Goal: Find specific page/section: Find specific page/section

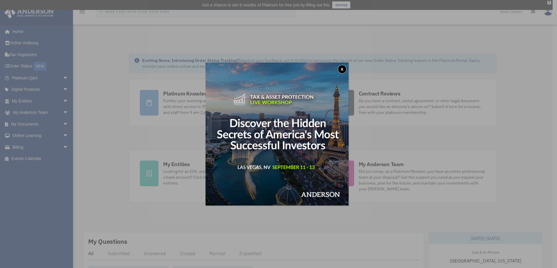
click at [345, 68] on button "x" at bounding box center [342, 69] width 9 height 9
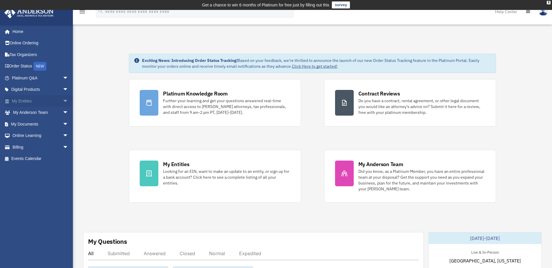
click at [63, 103] on span "arrow_drop_down" at bounding box center [69, 101] width 12 height 12
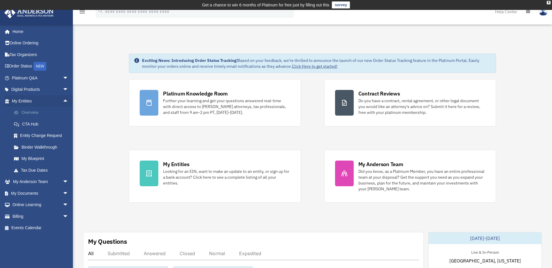
click at [49, 113] on link "Overview" at bounding box center [42, 113] width 69 height 12
click at [33, 162] on link "My Blueprint" at bounding box center [42, 159] width 69 height 12
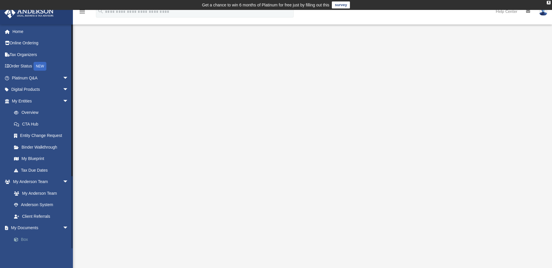
click at [22, 237] on link "Box" at bounding box center [42, 239] width 69 height 12
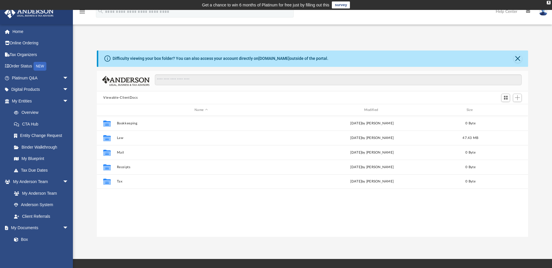
scroll to position [128, 427]
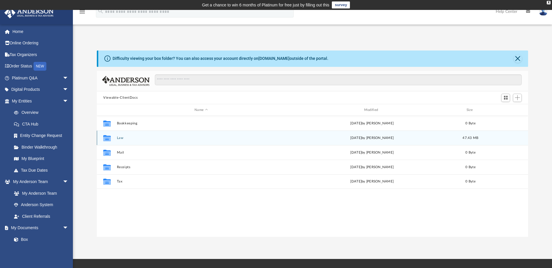
click at [240, 142] on div "Collaborated Folder Law [DATE] by [PERSON_NAME] 47.43 MB" at bounding box center [313, 137] width 432 height 15
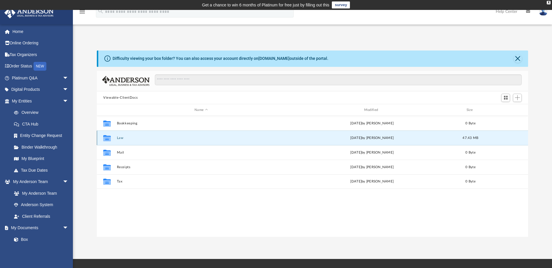
click at [240, 142] on div "Collaborated Folder Law [DATE] by [PERSON_NAME] 47.43 MB" at bounding box center [313, 137] width 432 height 15
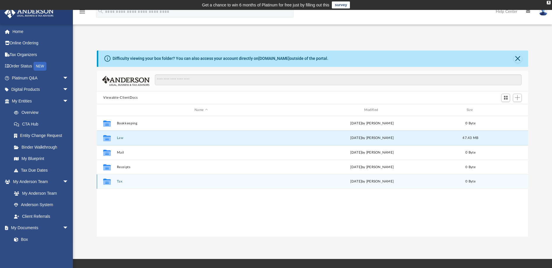
click at [209, 177] on div "Collaborated Folder Tax [DATE] by [PERSON_NAME] 0 Byte" at bounding box center [313, 181] width 432 height 15
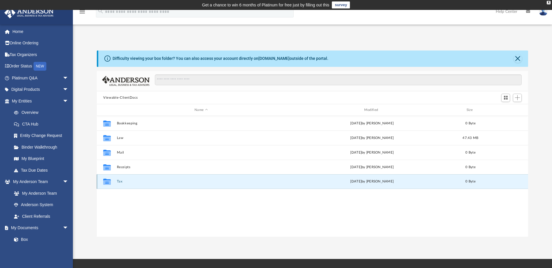
click at [209, 177] on div "Collaborated Folder Tax [DATE] by [PERSON_NAME] 0 Byte" at bounding box center [313, 181] width 432 height 15
click at [104, 183] on icon "grid" at bounding box center [107, 182] width 8 height 5
click at [120, 182] on button "Tax" at bounding box center [201, 182] width 169 height 4
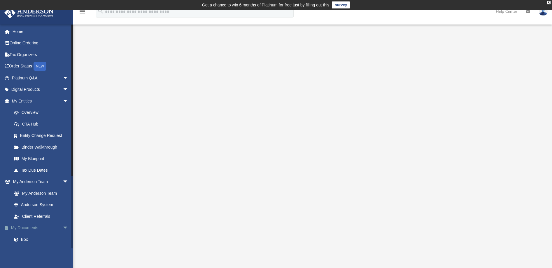
click at [34, 231] on link "My Documents arrow_drop_down" at bounding box center [40, 228] width 73 height 12
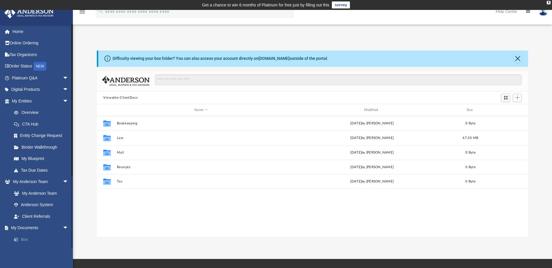
scroll to position [128, 427]
click at [30, 235] on link "Box" at bounding box center [42, 239] width 69 height 12
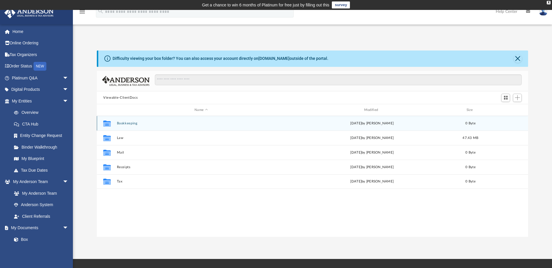
click at [157, 127] on div "Collaborated Folder Bookkeeping [DATE] by [PERSON_NAME] 0 Byte" at bounding box center [313, 123] width 432 height 15
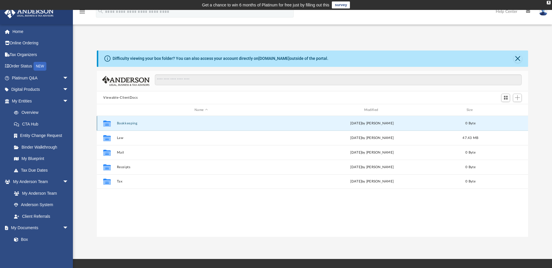
click at [157, 127] on div "Collaborated Folder Bookkeeping [DATE] by [PERSON_NAME] 0 Byte" at bounding box center [313, 123] width 432 height 15
click at [130, 125] on button "Bookkeeping" at bounding box center [201, 123] width 169 height 4
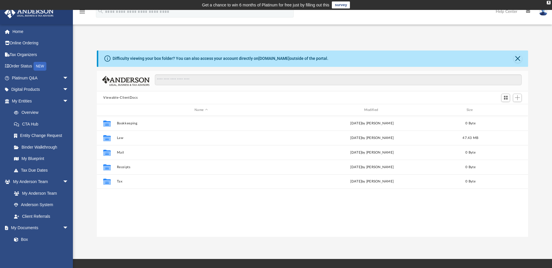
scroll to position [128, 427]
click at [126, 97] on button "Viewable-ClientDocs" at bounding box center [120, 97] width 34 height 5
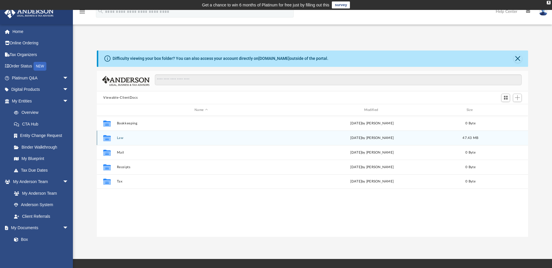
click at [126, 141] on div "Collaborated Folder Law [DATE] by [PERSON_NAME] 47.43 MB" at bounding box center [313, 137] width 432 height 15
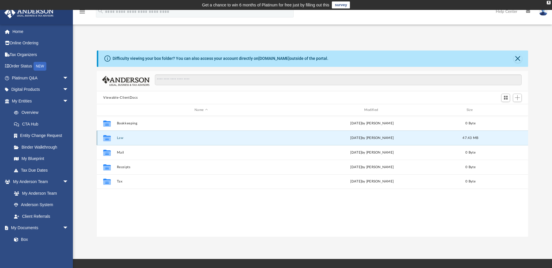
click at [126, 141] on div "Collaborated Folder Law [DATE] by [PERSON_NAME] 47.43 MB" at bounding box center [313, 137] width 432 height 15
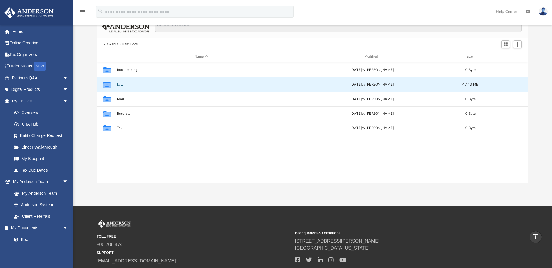
scroll to position [0, 0]
